Goal: Check status: Check status

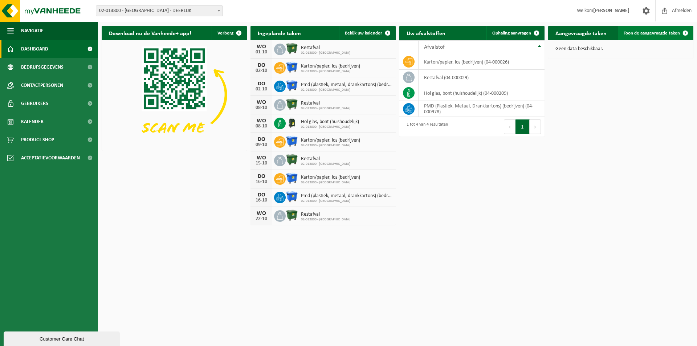
click at [645, 33] on span "Toon de aangevraagde taken" at bounding box center [651, 33] width 56 height 5
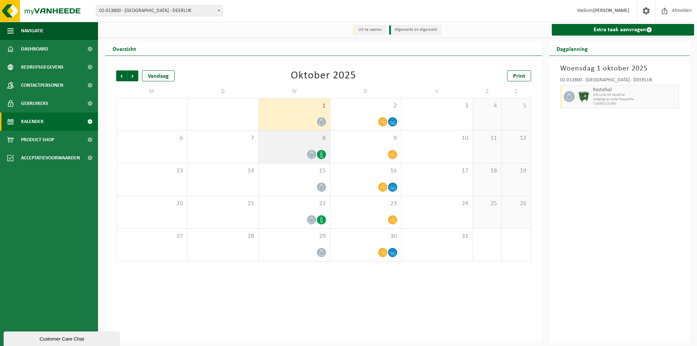
click at [295, 149] on div "8" at bounding box center [294, 147] width 71 height 32
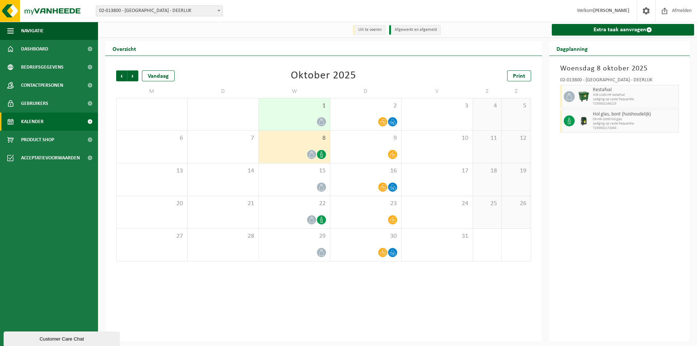
click at [217, 9] on span at bounding box center [218, 10] width 7 height 9
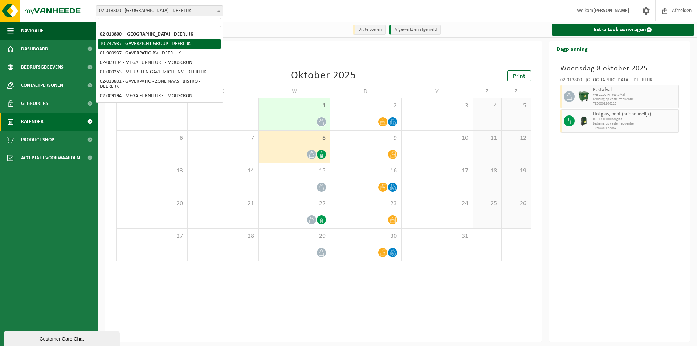
select select "5973"
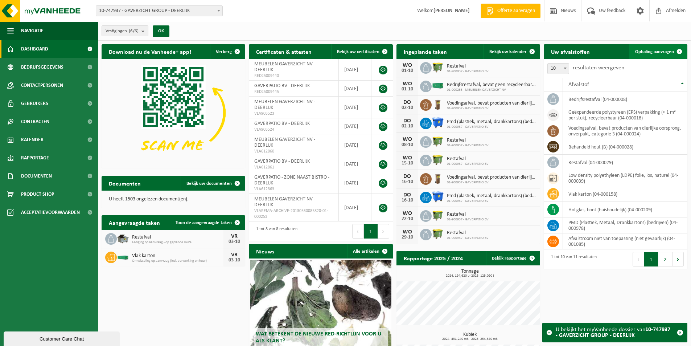
click at [668, 50] on span "Ophaling aanvragen" at bounding box center [654, 51] width 39 height 5
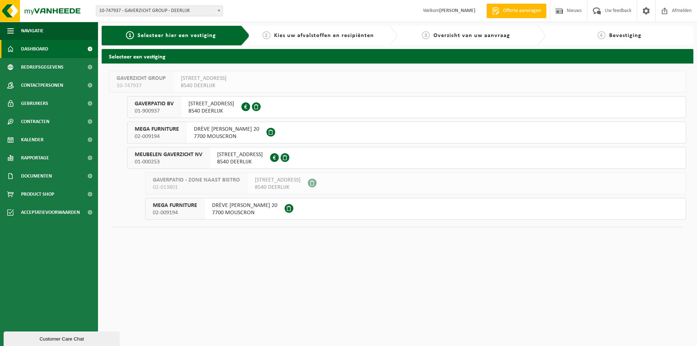
click at [33, 48] on span "Dashboard" at bounding box center [34, 49] width 27 height 18
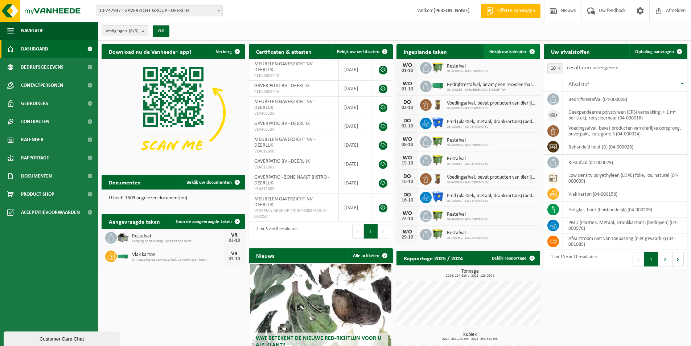
click at [511, 52] on span "Bekijk uw kalender" at bounding box center [507, 51] width 37 height 5
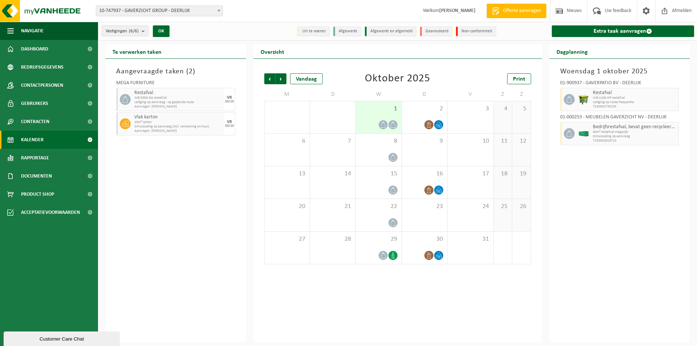
click at [382, 124] on icon at bounding box center [383, 125] width 6 height 6
